Goal: Book appointment/travel/reservation

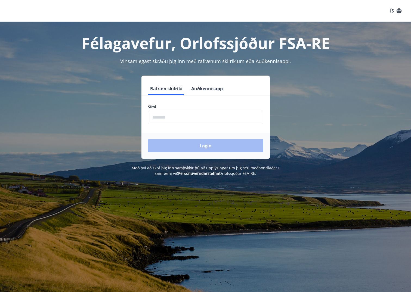
click at [168, 118] on input "phone" at bounding box center [205, 117] width 115 height 13
type input "********"
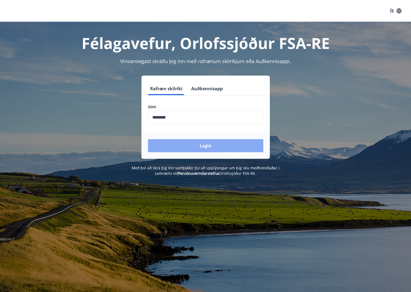
click at [181, 146] on button "Login" at bounding box center [205, 145] width 115 height 13
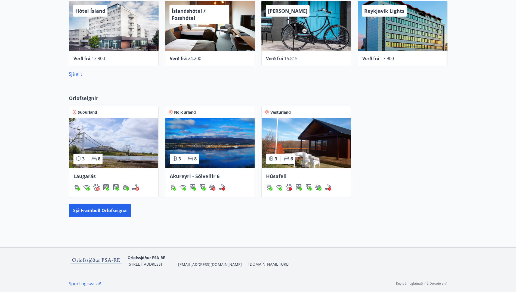
scroll to position [222, 0]
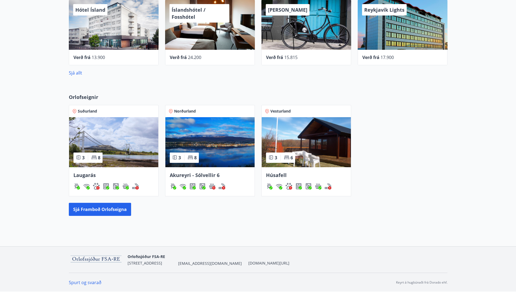
click at [112, 155] on img at bounding box center [113, 142] width 89 height 50
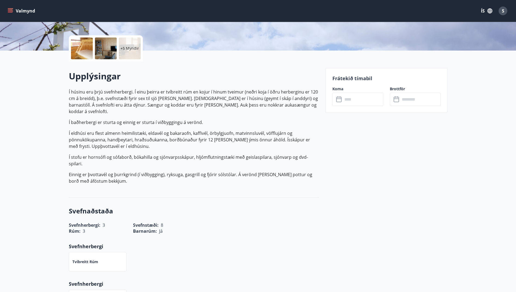
scroll to position [136, 0]
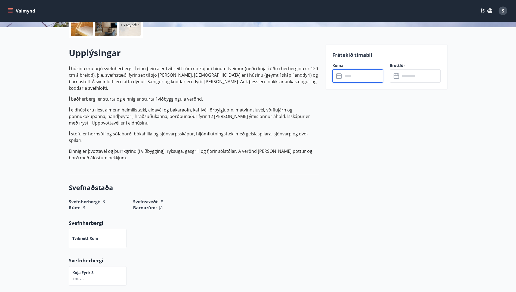
click at [356, 76] on input "text" at bounding box center [363, 75] width 41 height 13
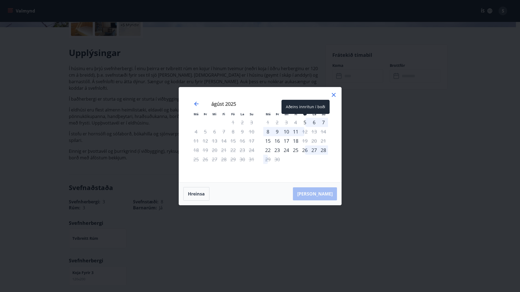
click at [306, 121] on div "5" at bounding box center [304, 122] width 9 height 9
click at [324, 122] on div "7" at bounding box center [323, 122] width 9 height 9
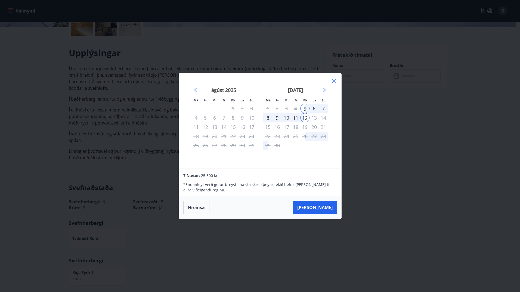
click at [268, 116] on div "8" at bounding box center [267, 117] width 9 height 9
click at [312, 109] on div "6" at bounding box center [314, 108] width 9 height 9
click at [334, 79] on icon at bounding box center [334, 81] width 7 height 7
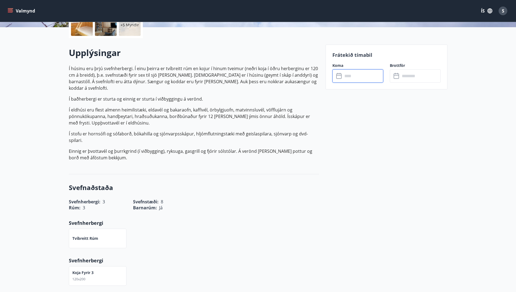
click at [353, 79] on input "text" at bounding box center [363, 75] width 41 height 13
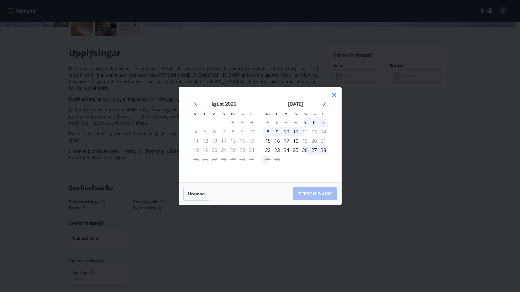
click at [305, 149] on div "26" at bounding box center [304, 150] width 9 height 9
click at [324, 149] on div "28" at bounding box center [323, 150] width 9 height 9
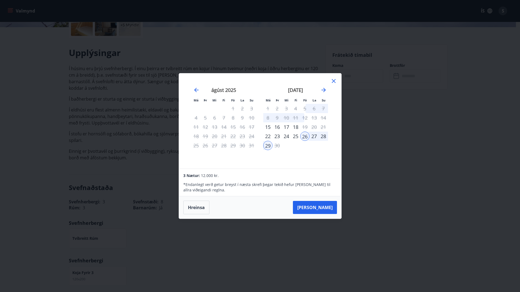
click at [334, 82] on icon at bounding box center [334, 81] width 7 height 7
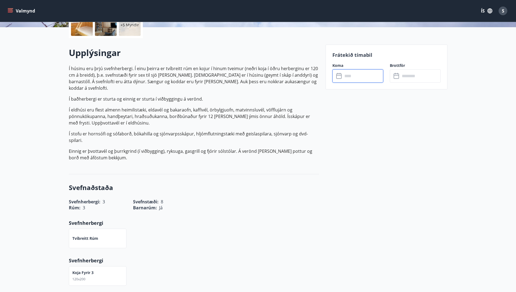
click at [351, 78] on input "text" at bounding box center [363, 75] width 41 height 13
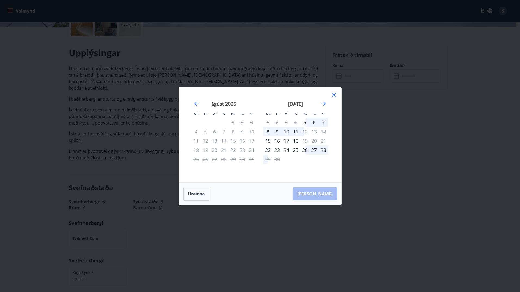
click at [312, 121] on div "6" at bounding box center [314, 122] width 9 height 9
click at [266, 131] on div "8" at bounding box center [267, 131] width 9 height 9
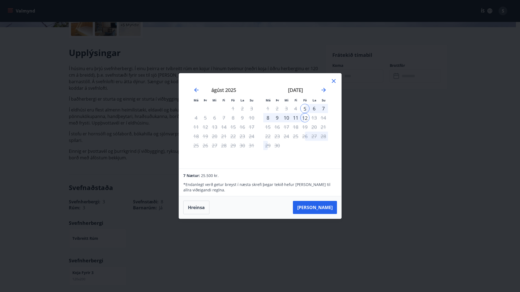
click at [334, 81] on icon at bounding box center [334, 81] width 4 height 4
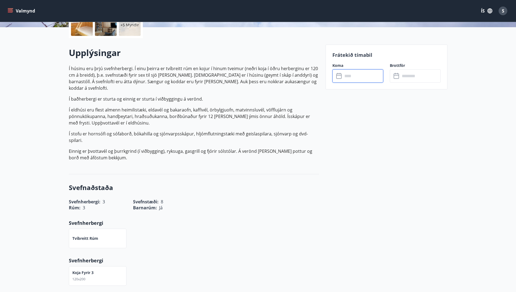
click at [355, 76] on input "text" at bounding box center [363, 75] width 41 height 13
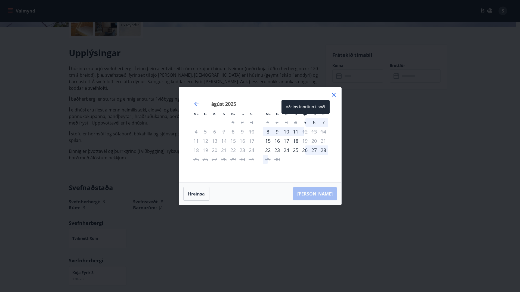
click at [306, 121] on div "5" at bounding box center [304, 122] width 9 height 9
click at [322, 122] on div "7" at bounding box center [323, 122] width 9 height 9
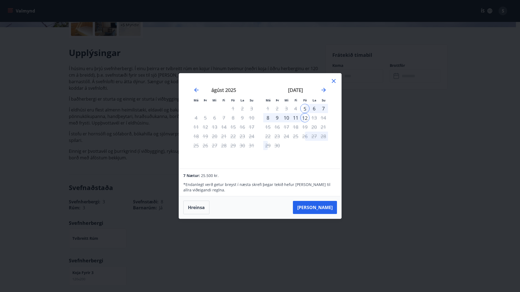
click at [332, 81] on icon at bounding box center [334, 81] width 7 height 7
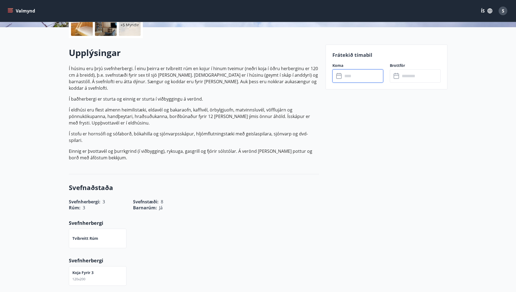
click at [348, 76] on input "text" at bounding box center [363, 75] width 41 height 13
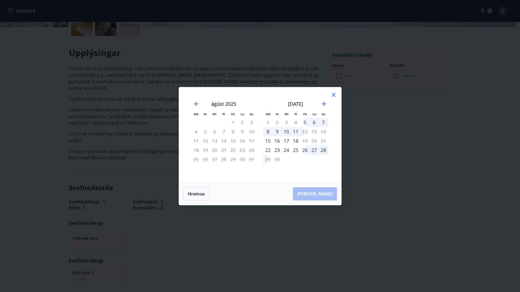
click at [307, 149] on div "26" at bounding box center [304, 150] width 9 height 9
click at [323, 149] on div "28" at bounding box center [323, 150] width 9 height 9
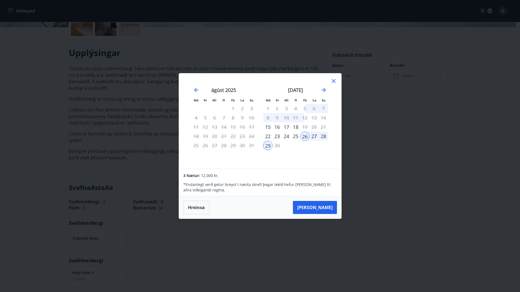
click at [333, 80] on icon at bounding box center [334, 81] width 7 height 7
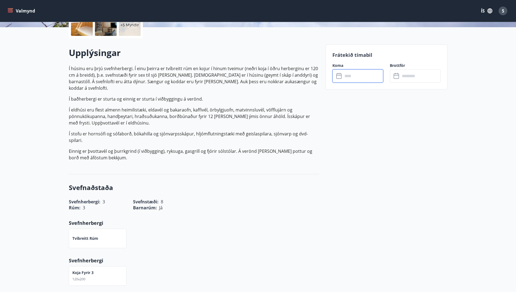
click at [361, 78] on input "text" at bounding box center [363, 75] width 41 height 13
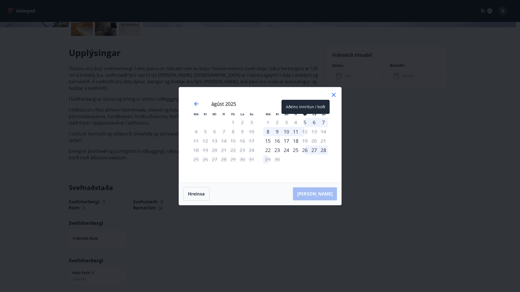
click at [306, 122] on div "5" at bounding box center [304, 122] width 9 height 9
click at [322, 122] on div "7" at bounding box center [323, 122] width 9 height 9
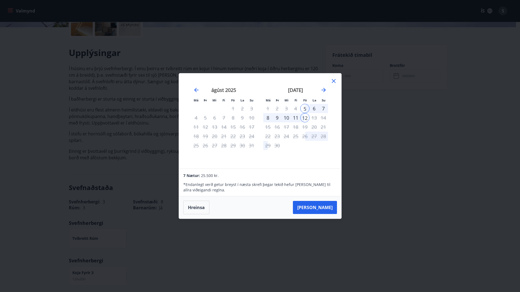
click at [270, 118] on div "8" at bounding box center [267, 117] width 9 height 9
click at [268, 117] on div "8" at bounding box center [267, 117] width 9 height 9
click at [199, 210] on button "Hreinsa" at bounding box center [196, 208] width 26 height 14
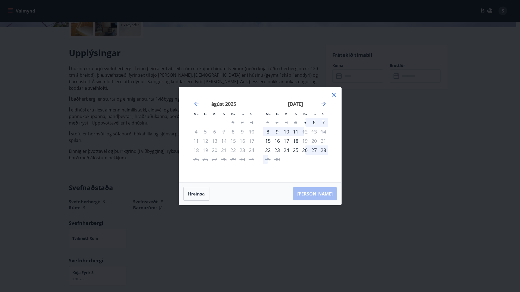
click at [323, 102] on icon "Move forward to switch to the next month." at bounding box center [324, 104] width 7 height 7
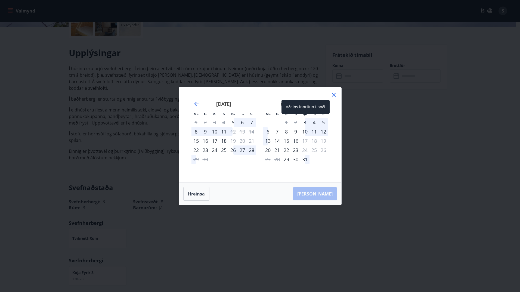
click at [305, 122] on div "3" at bounding box center [304, 122] width 9 height 9
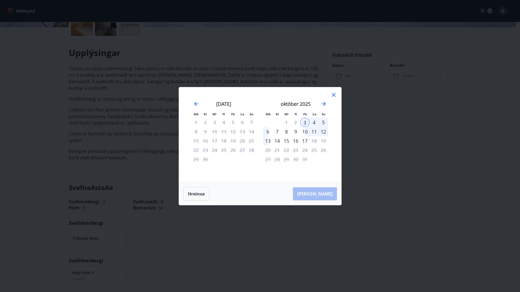
click at [322, 124] on div "5" at bounding box center [323, 122] width 9 height 9
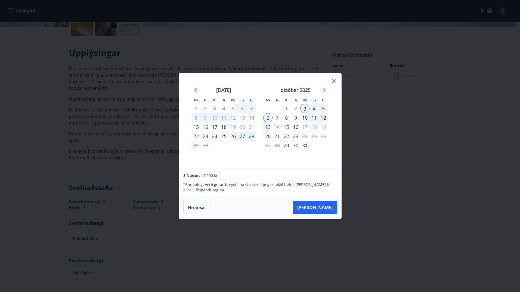
click at [195, 91] on icon "Move backward to switch to the previous month." at bounding box center [196, 90] width 7 height 7
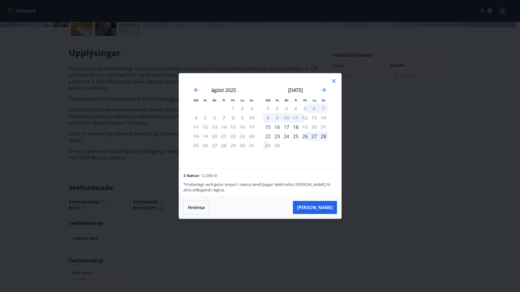
click at [331, 82] on icon at bounding box center [334, 81] width 7 height 7
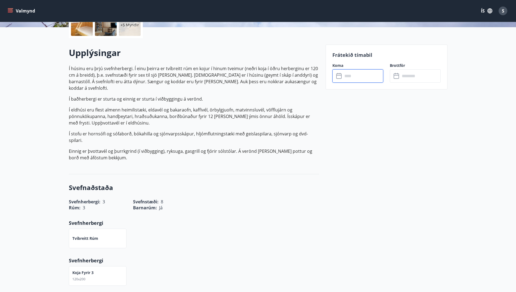
click at [347, 73] on input "text" at bounding box center [363, 75] width 41 height 13
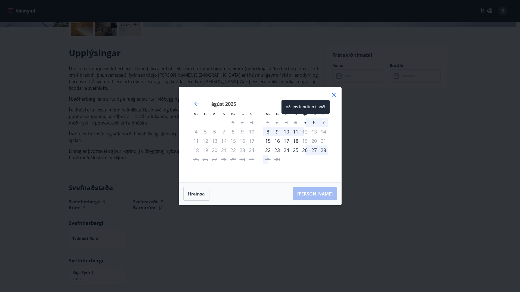
click at [303, 121] on div "5" at bounding box center [304, 122] width 9 height 9
click at [267, 130] on div "8" at bounding box center [267, 131] width 9 height 9
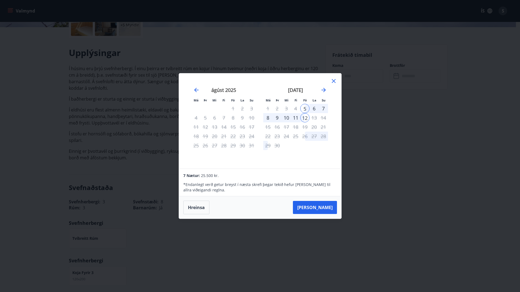
drag, startPoint x: 336, startPoint y: 81, endPoint x: 337, endPoint y: 85, distance: 4.7
click at [337, 81] on icon at bounding box center [334, 81] width 7 height 7
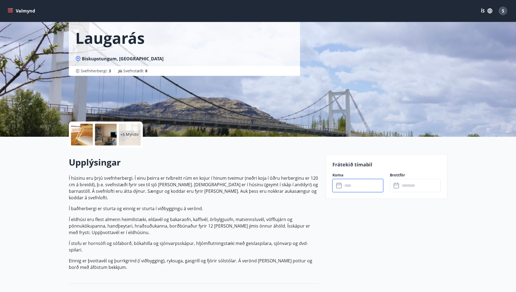
scroll to position [0, 0]
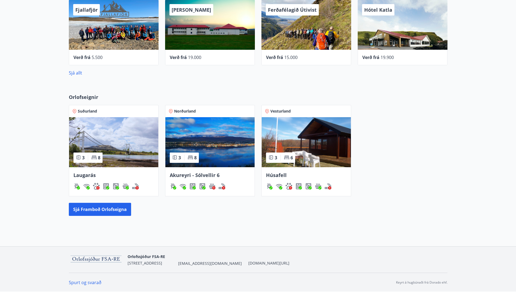
scroll to position [222, 0]
click at [310, 139] on img at bounding box center [306, 142] width 89 height 50
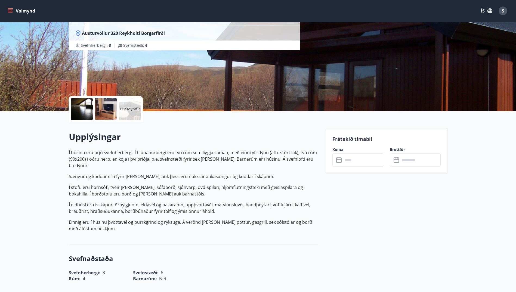
scroll to position [54, 0]
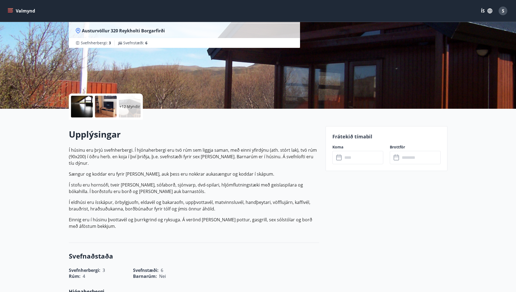
click at [355, 155] on input "text" at bounding box center [363, 157] width 41 height 13
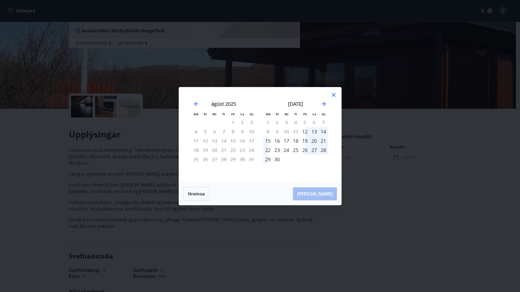
click at [334, 95] on icon at bounding box center [333, 94] width 1 height 1
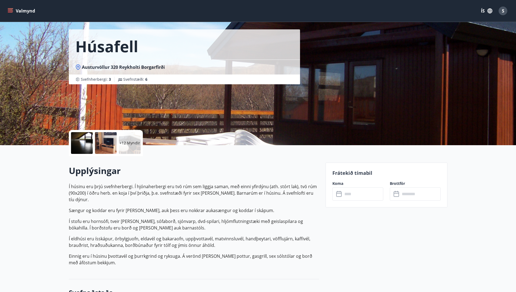
scroll to position [27, 0]
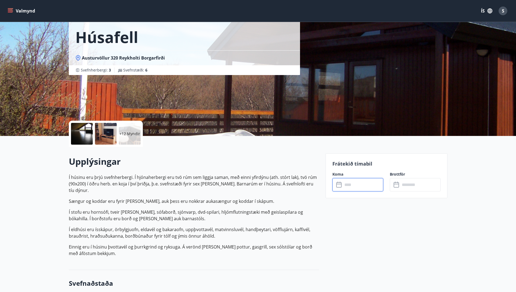
click at [352, 184] on input "text" at bounding box center [363, 184] width 41 height 13
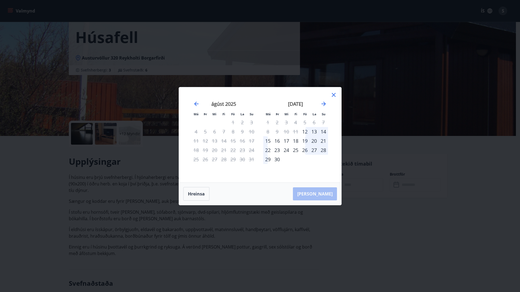
click at [335, 95] on icon at bounding box center [334, 95] width 7 height 7
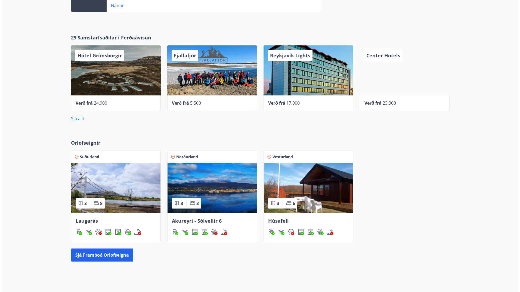
scroll to position [168, 0]
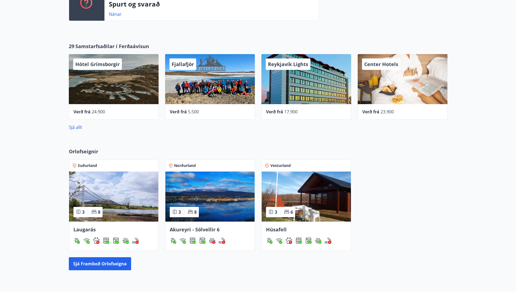
click at [386, 109] on span "23.900" at bounding box center [387, 112] width 13 height 6
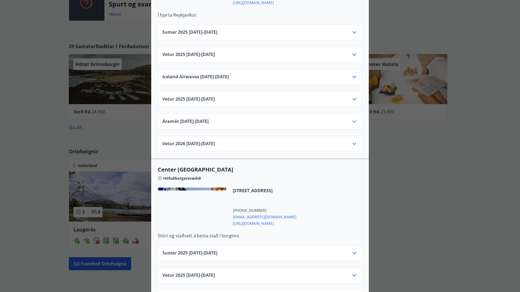
scroll to position [272, 0]
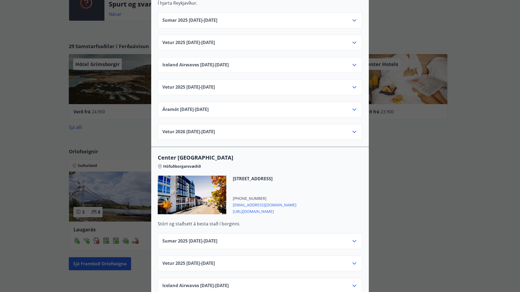
click at [415, 39] on div "Center Hotels Verð er með morgunverði inniföldum og miðast við Standard Double/…" at bounding box center [260, 146] width 520 height 292
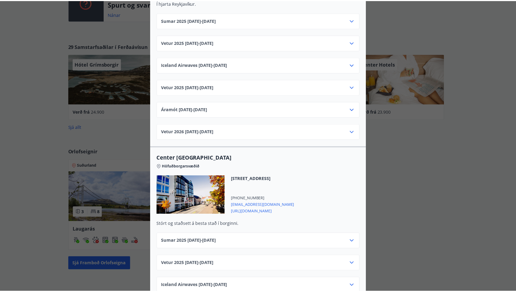
scroll to position [0, 0]
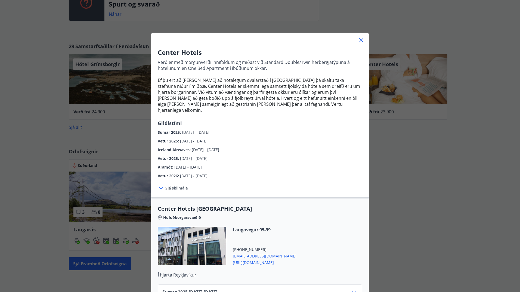
click at [0, 27] on html "Valmynd ÍS S S Svafa Þóra Hinriksdóttir Kennitala 070570-3199 Samtals punktar 3…" at bounding box center [260, 88] width 520 height 513
drag, startPoint x: 358, startPoint y: 40, endPoint x: 231, endPoint y: 7, distance: 131.2
click at [358, 40] on icon at bounding box center [361, 40] width 7 height 7
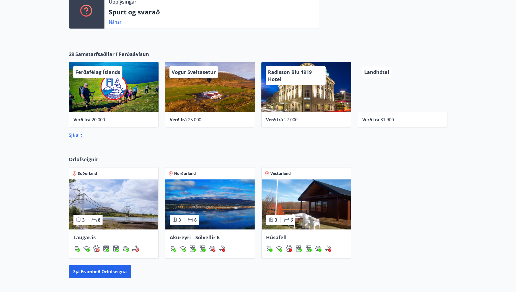
scroll to position [163, 0]
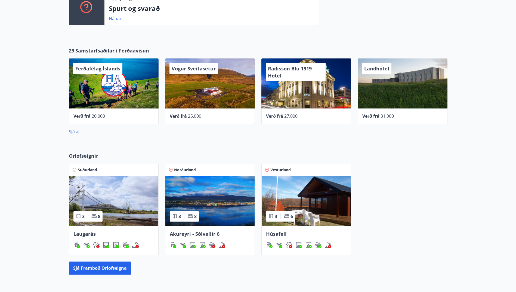
click at [415, 189] on div "Suðurland 3 8 Laugarás Norðurland 3 8 Akureyri - Sólvellir 6 Vesturland 3 6 Hús…" at bounding box center [254, 206] width 385 height 98
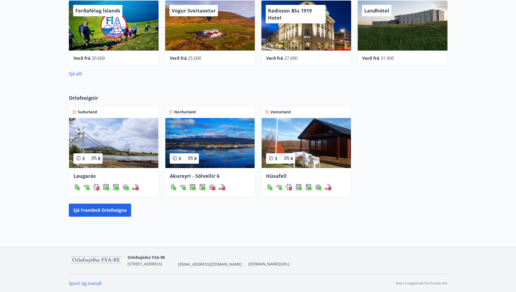
scroll to position [222, 0]
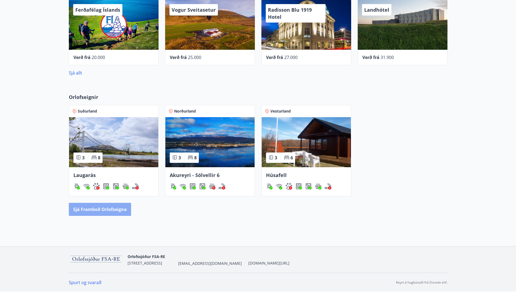
click at [107, 210] on button "Sjá framboð orlofseigna" at bounding box center [100, 209] width 62 height 13
